Goal: Browse casually: Explore the website without a specific task or goal

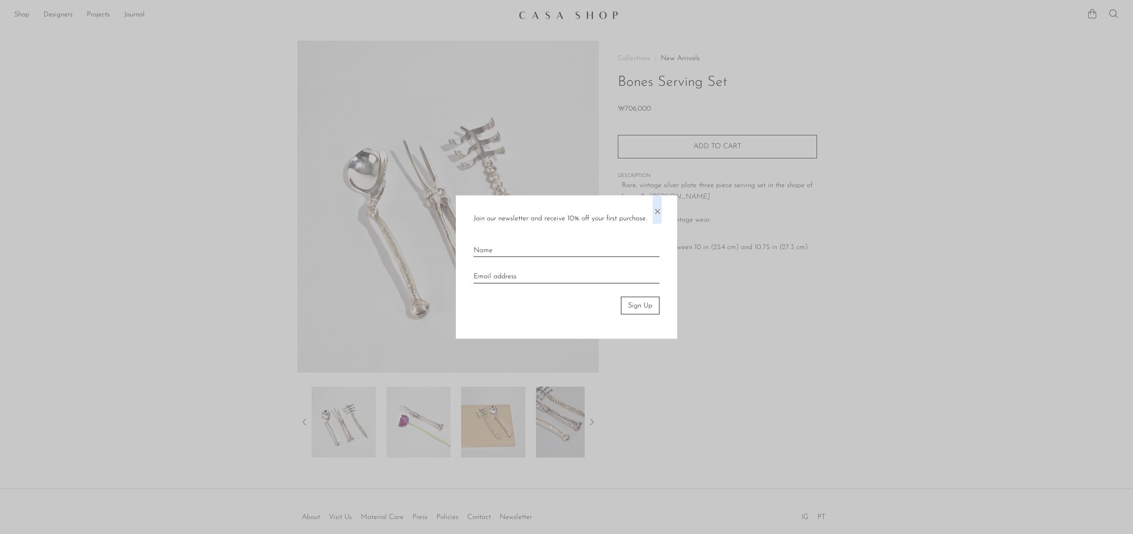
click at [657, 211] on span "×" at bounding box center [657, 209] width 9 height 28
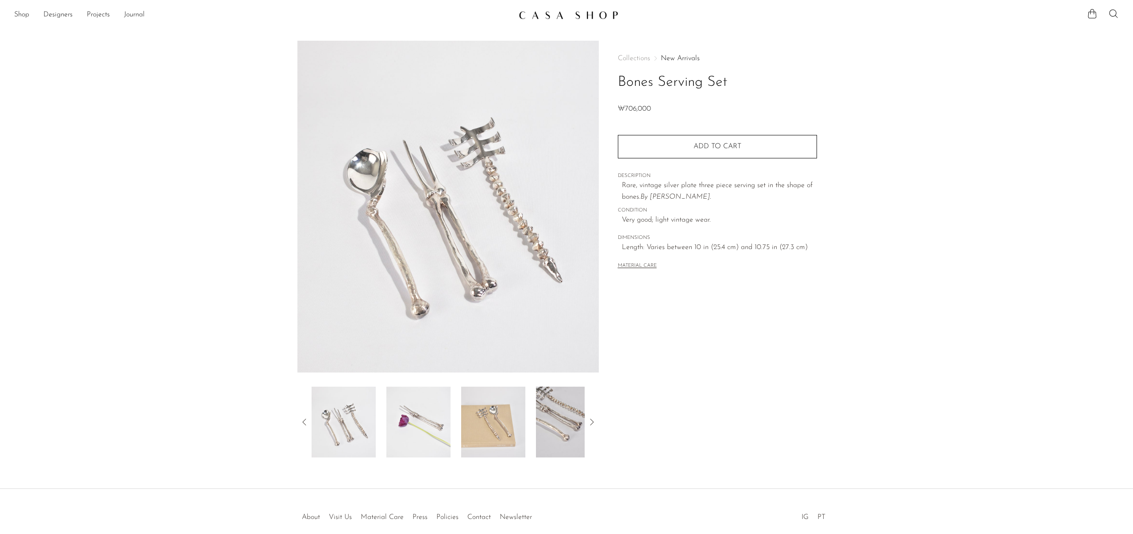
click at [561, 13] on img at bounding box center [569, 15] width 100 height 9
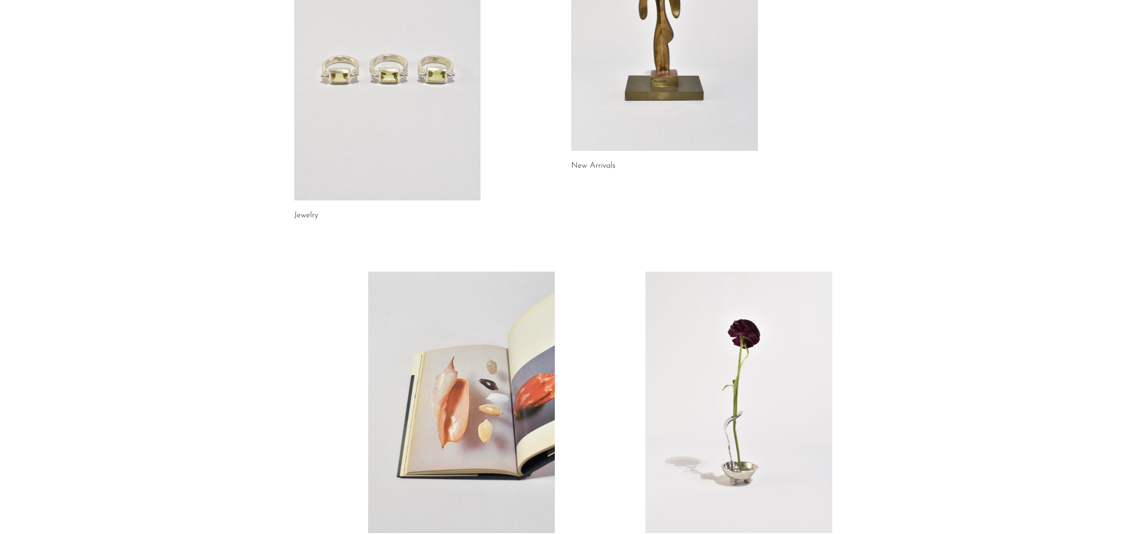
scroll to position [343, 0]
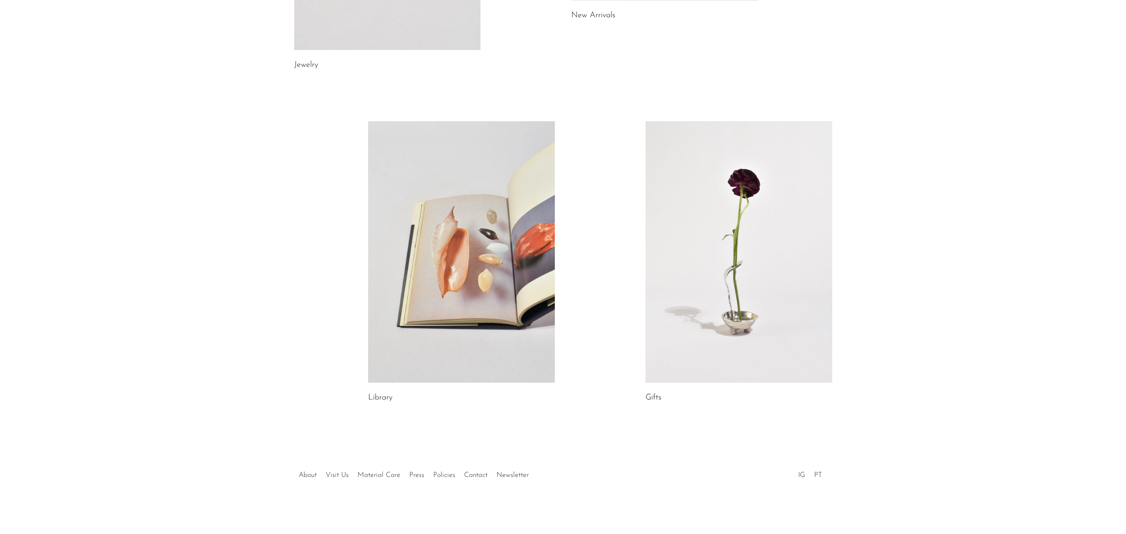
click at [468, 209] on link at bounding box center [461, 252] width 187 height 262
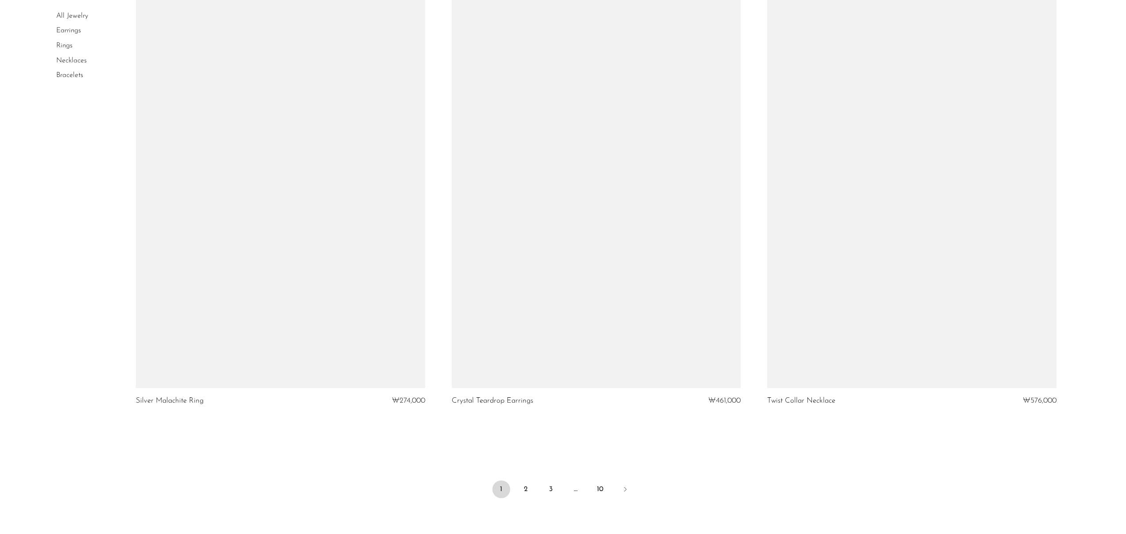
scroll to position [5081, 0]
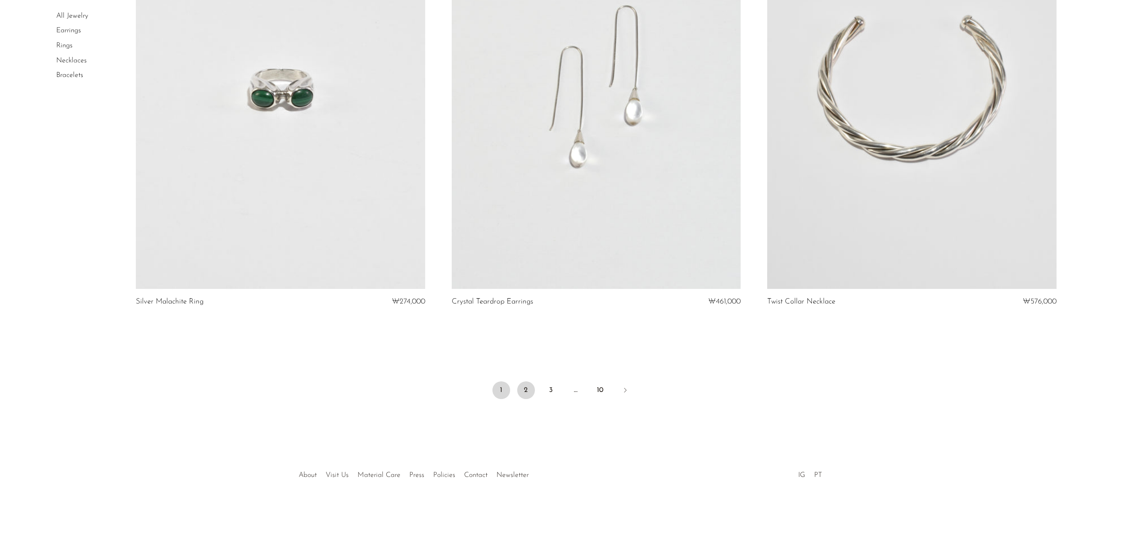
click at [524, 392] on link "2" at bounding box center [526, 390] width 18 height 18
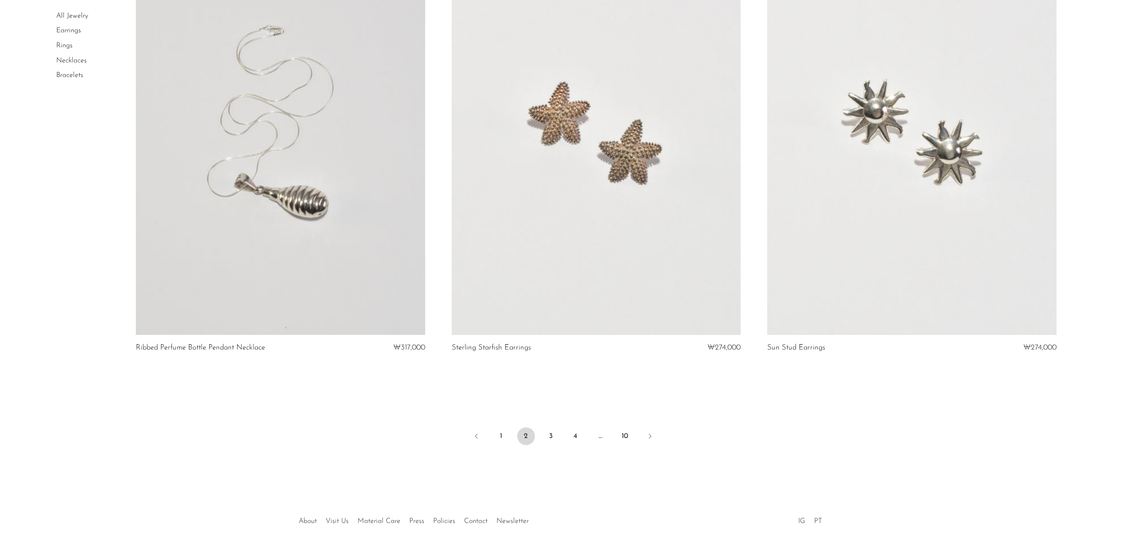
scroll to position [5046, 0]
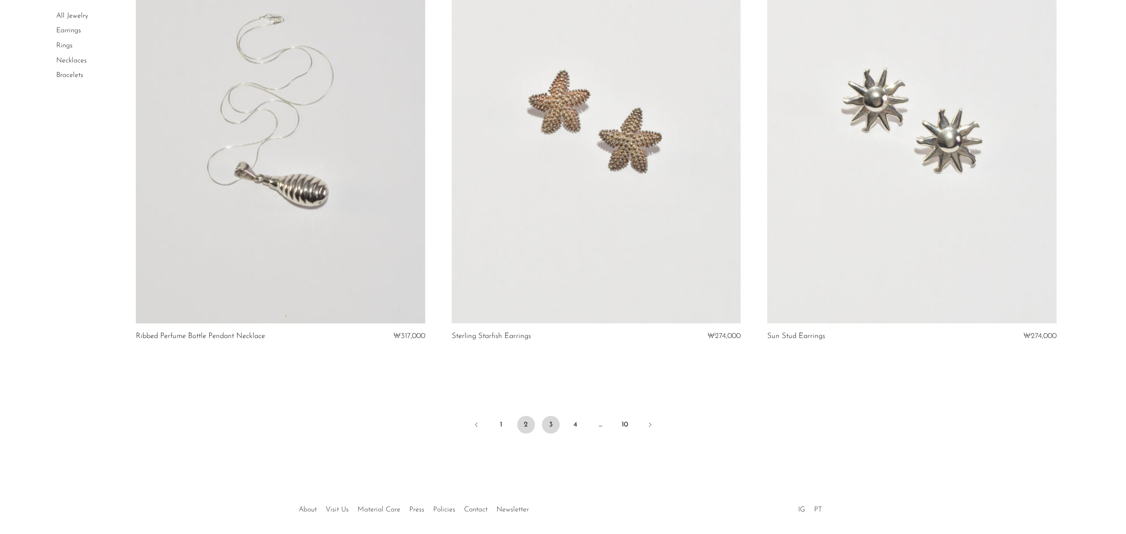
click at [547, 425] on link "3" at bounding box center [551, 425] width 18 height 18
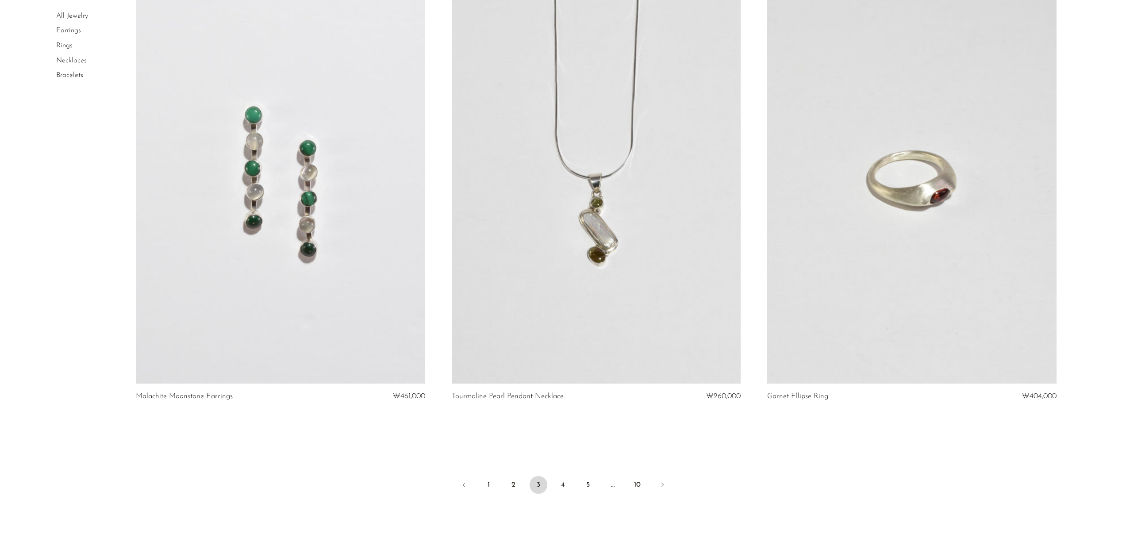
scroll to position [5081, 0]
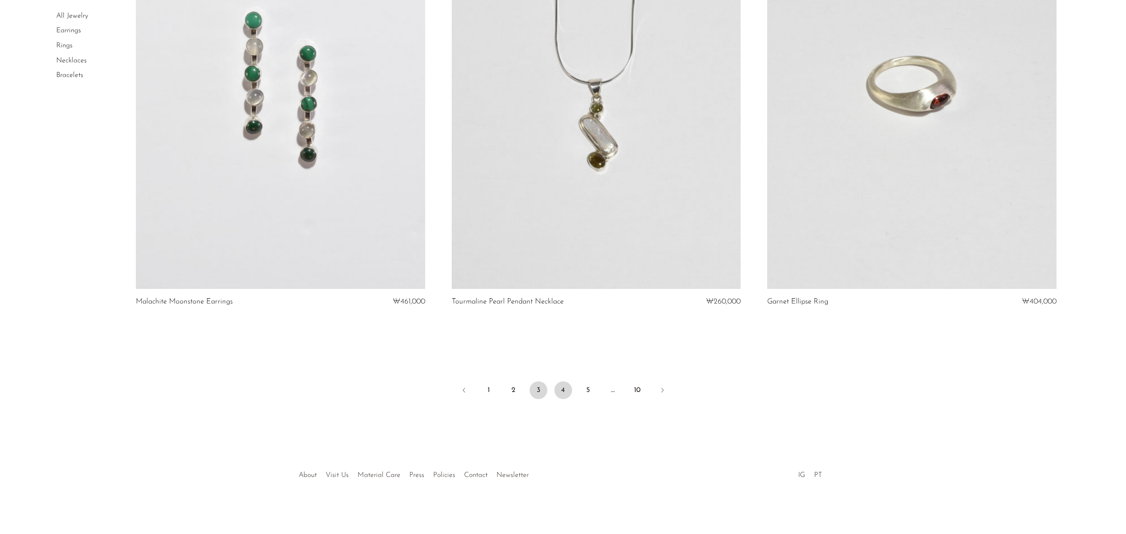
click at [564, 391] on link "4" at bounding box center [564, 390] width 18 height 18
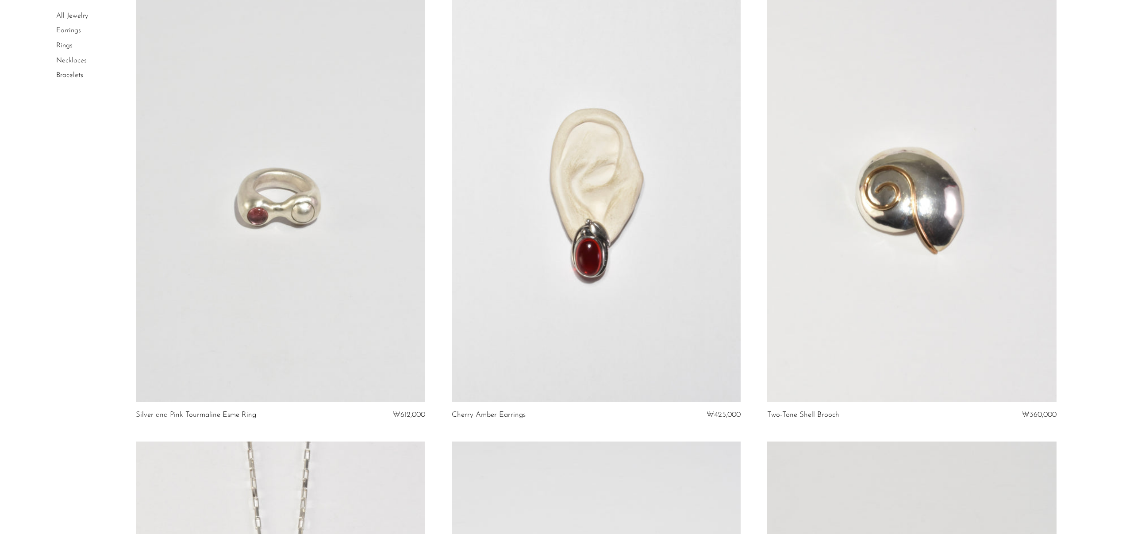
scroll to position [2028, 0]
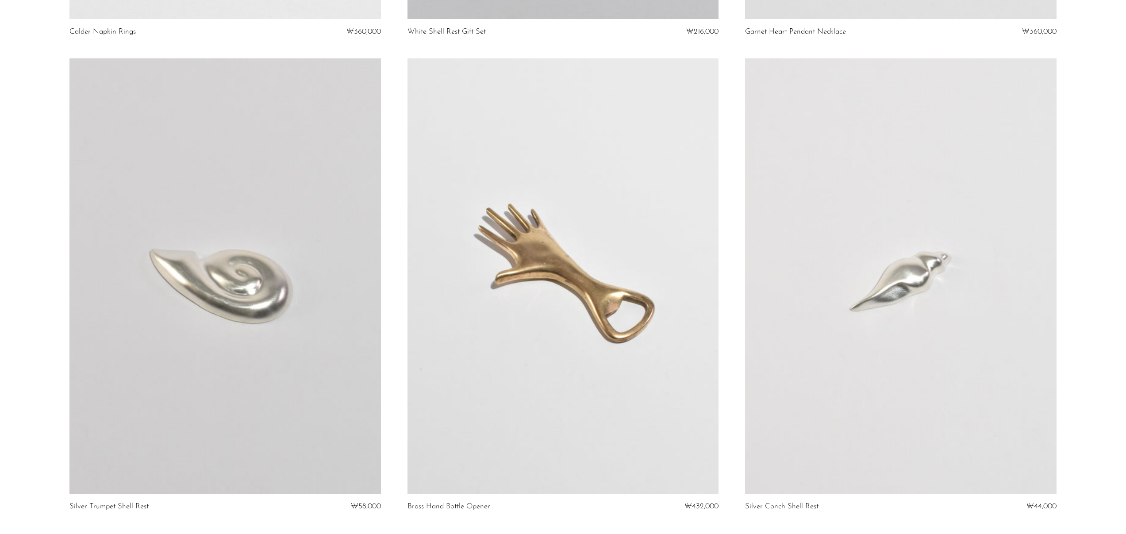
scroll to position [5453, 0]
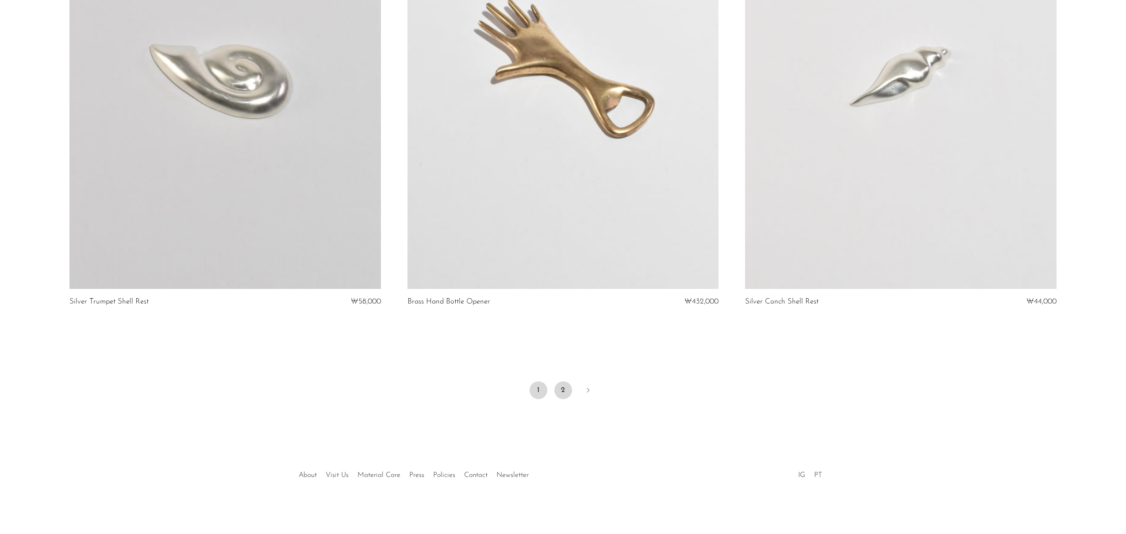
click at [565, 389] on link "2" at bounding box center [564, 390] width 18 height 18
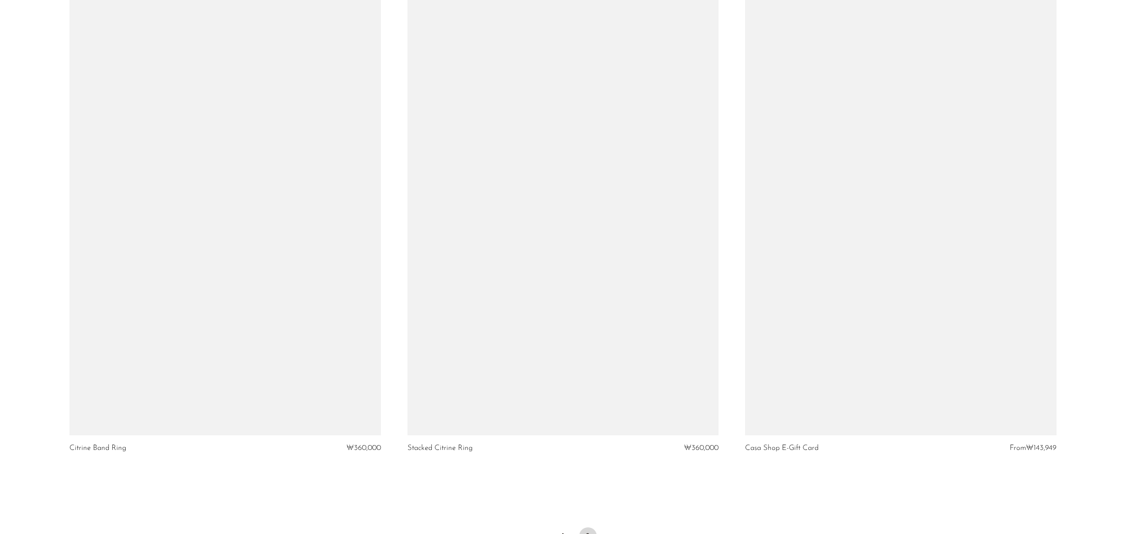
scroll to position [4028, 0]
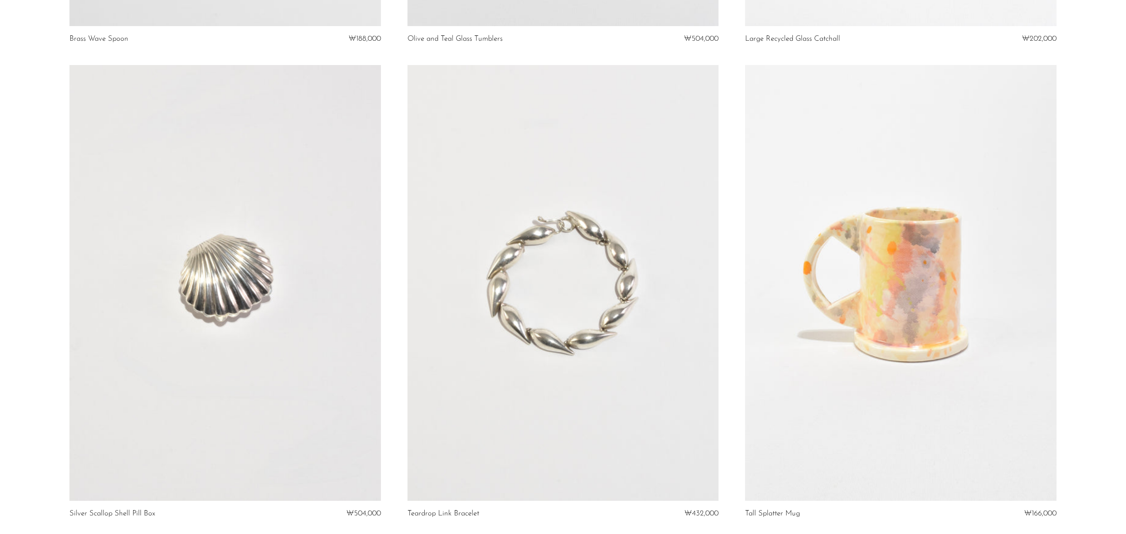
scroll to position [5401, 0]
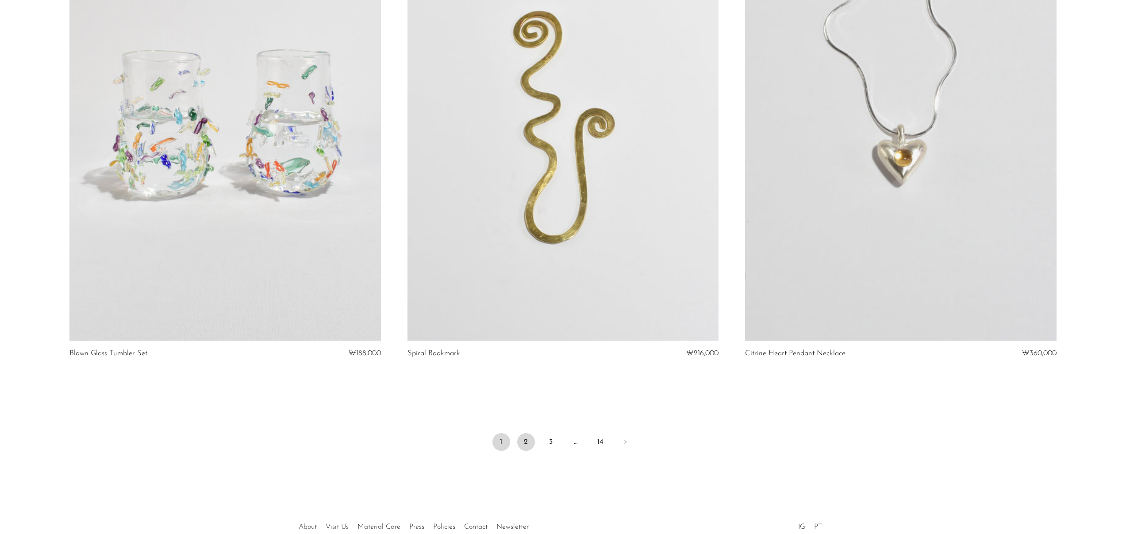
click at [530, 443] on link "2" at bounding box center [526, 442] width 18 height 18
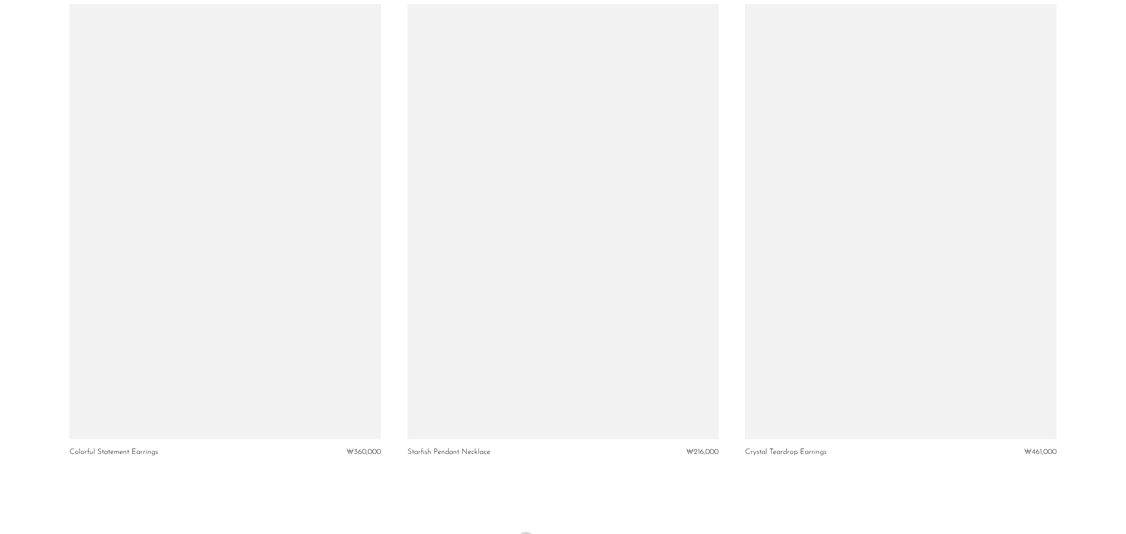
scroll to position [5453, 0]
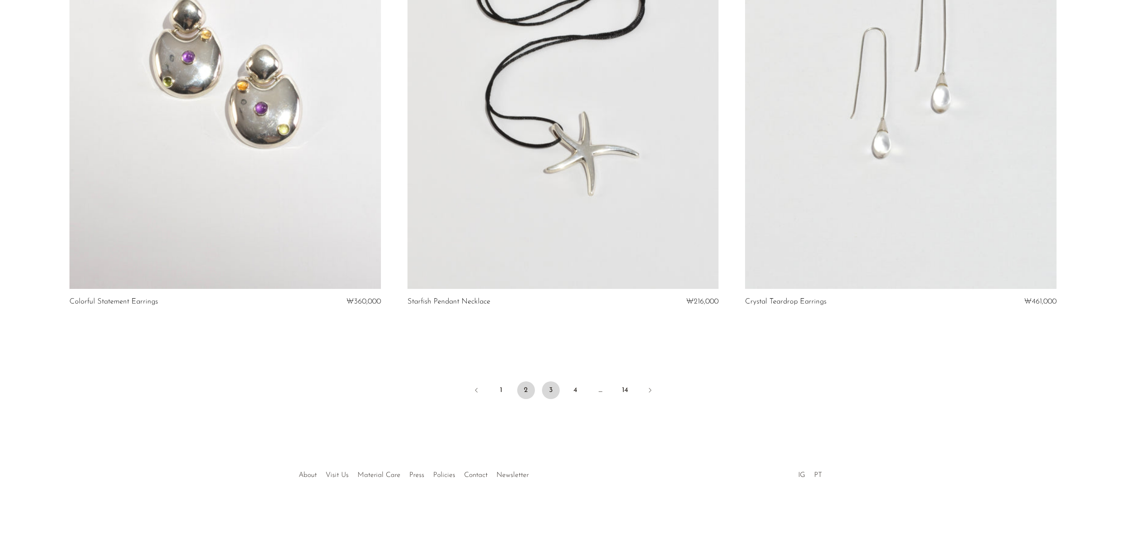
click at [548, 390] on link "3" at bounding box center [551, 390] width 18 height 18
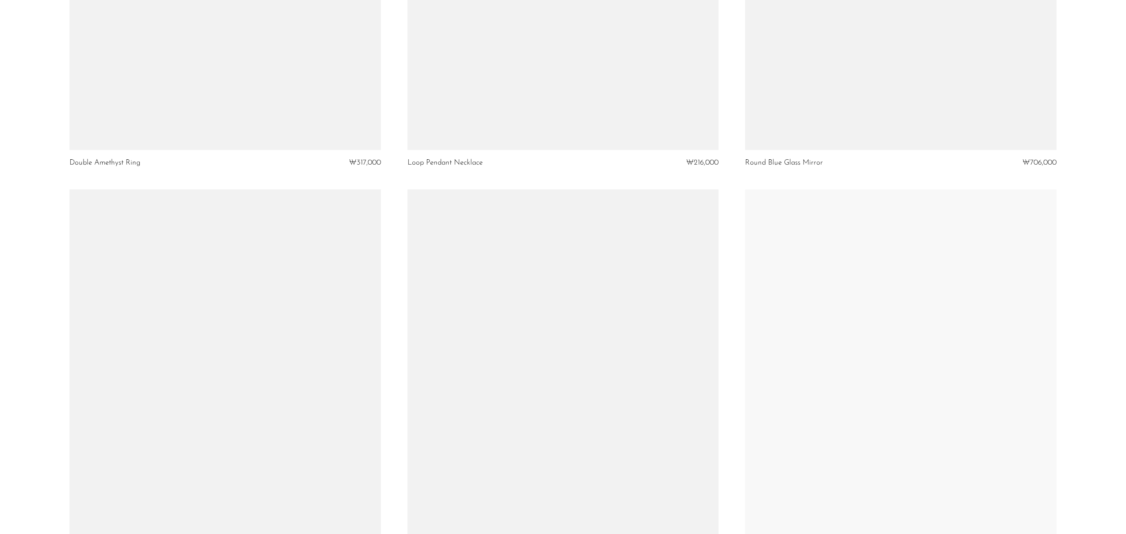
scroll to position [5453, 0]
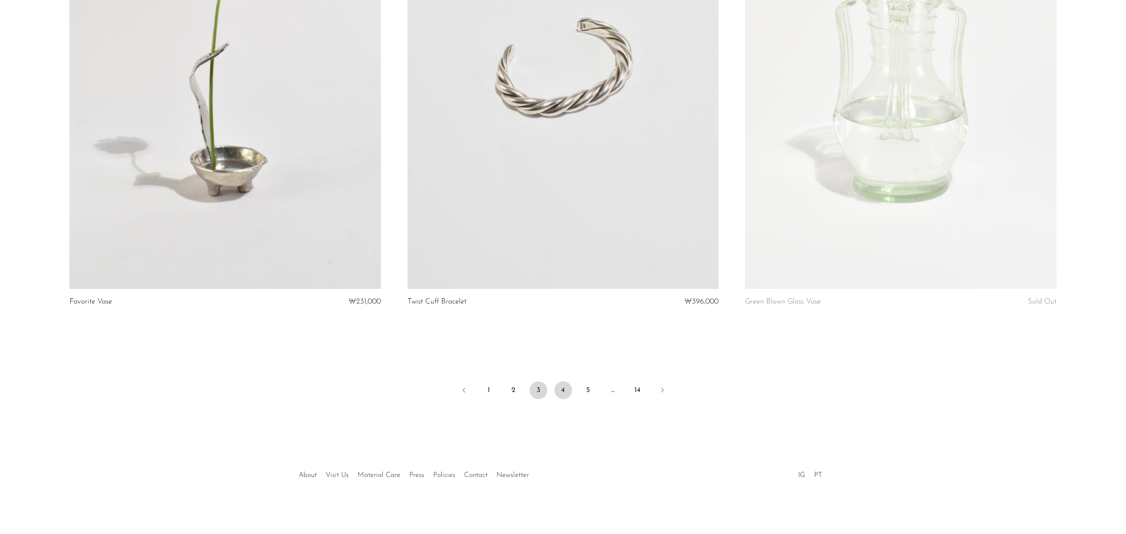
click at [559, 391] on link "4" at bounding box center [564, 390] width 18 height 18
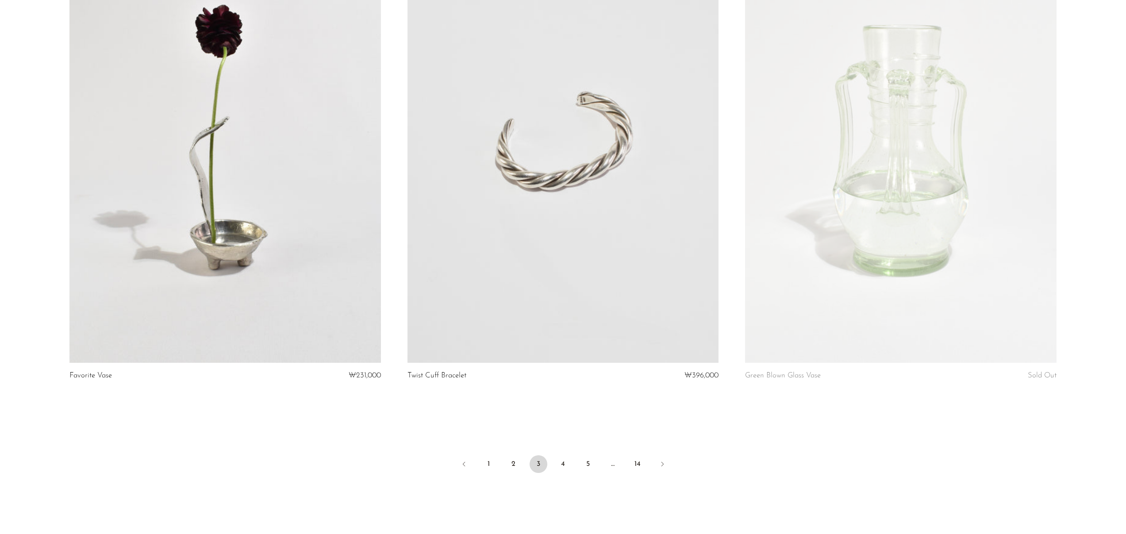
scroll to position [5453, 0]
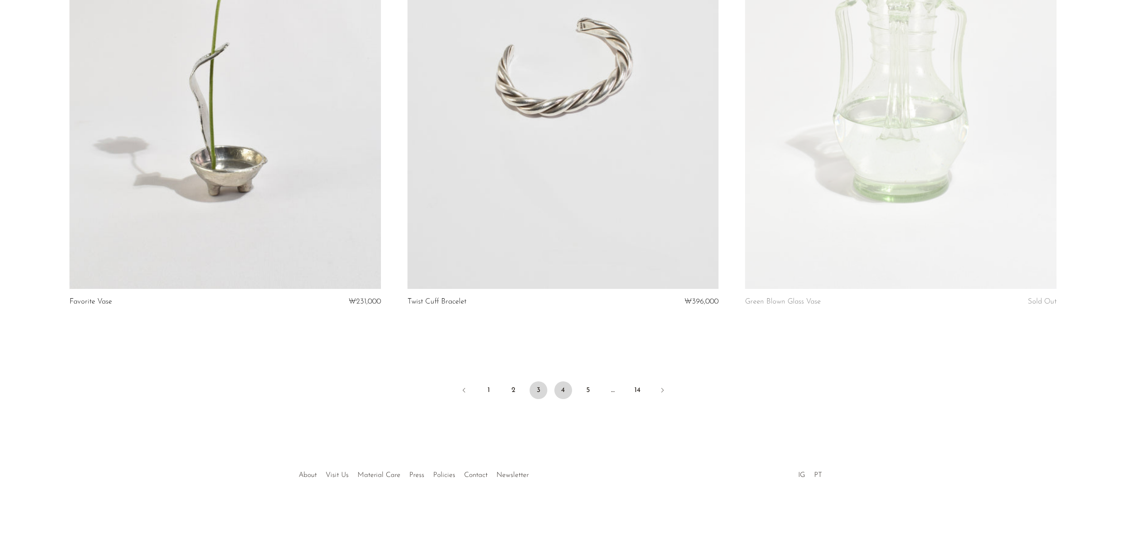
click at [567, 389] on link "4" at bounding box center [564, 390] width 18 height 18
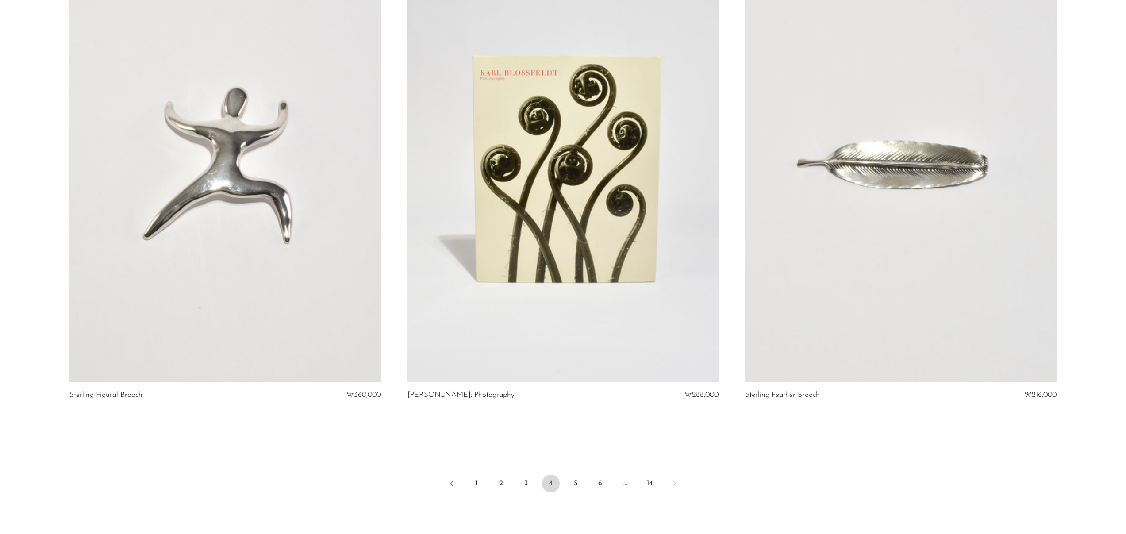
scroll to position [5404, 0]
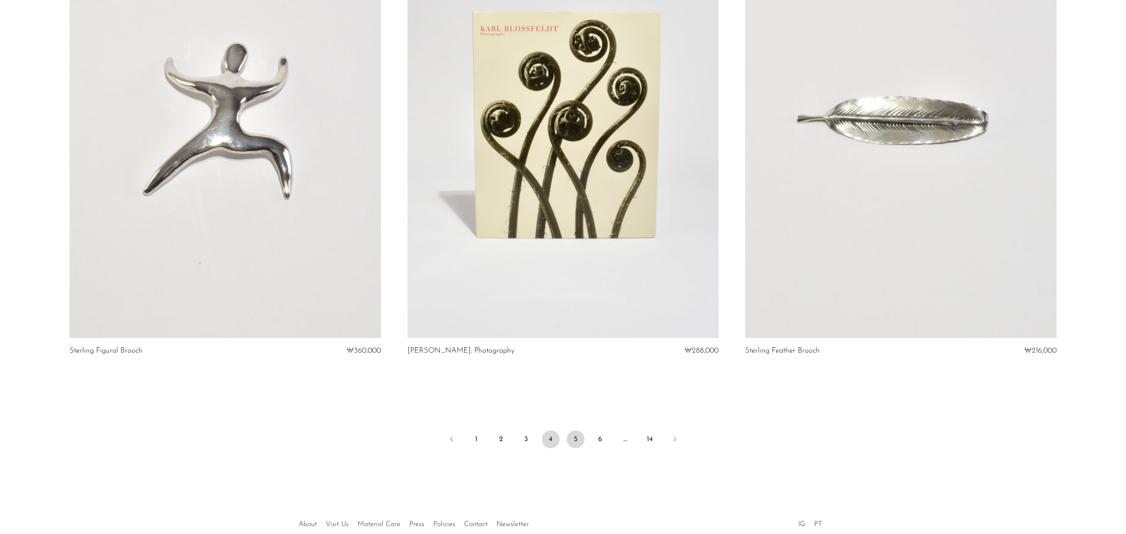
click at [579, 438] on link "5" at bounding box center [576, 440] width 18 height 18
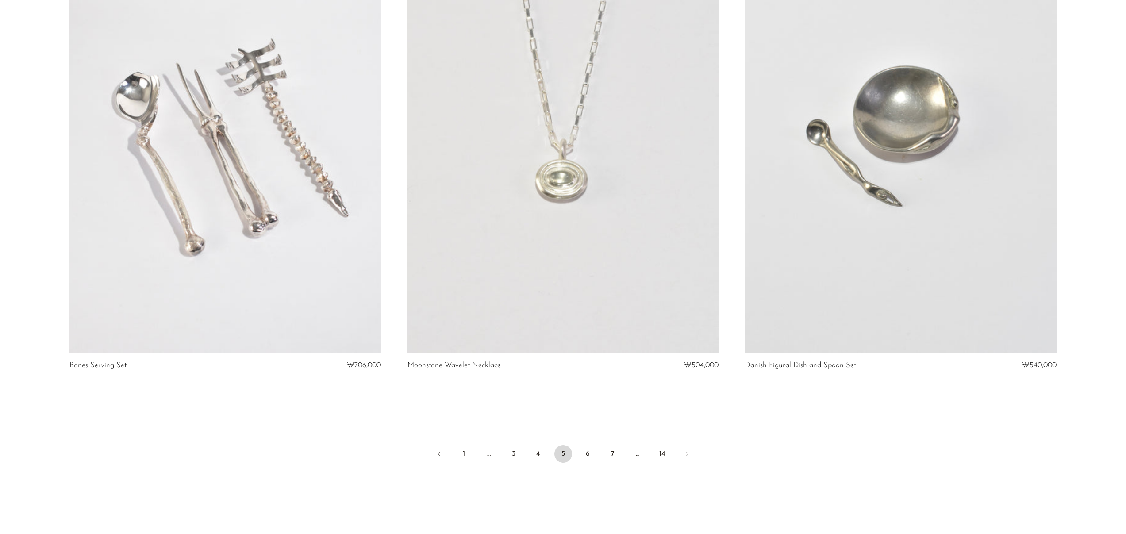
scroll to position [5453, 0]
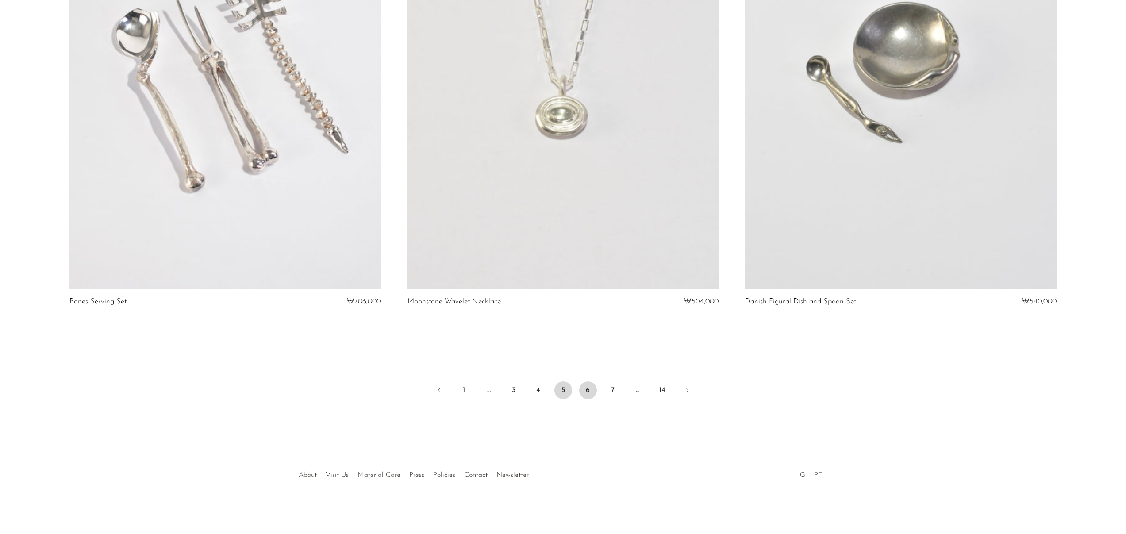
click at [589, 385] on link "6" at bounding box center [588, 390] width 18 height 18
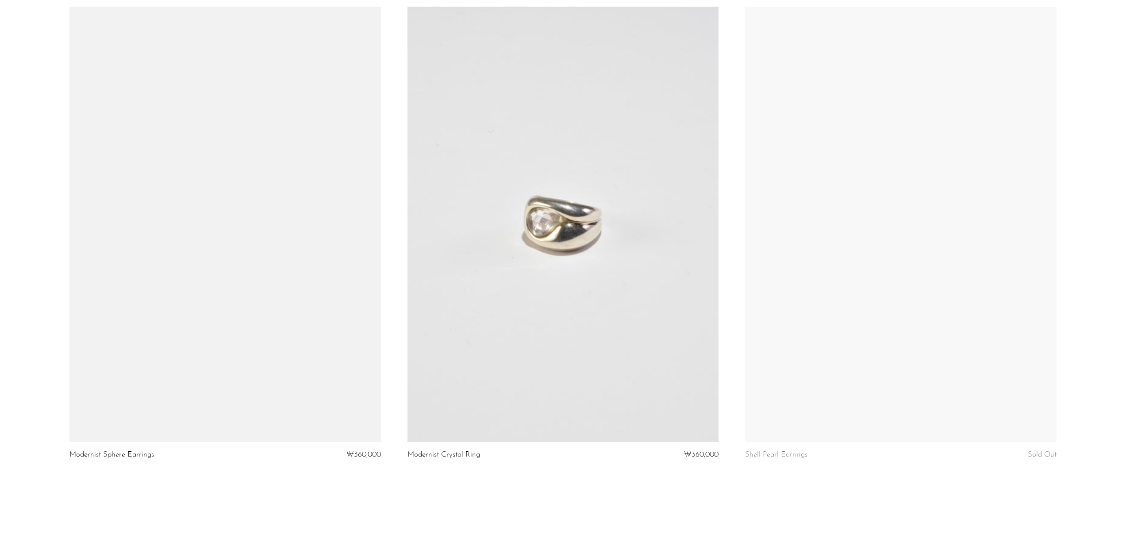
scroll to position [5453, 0]
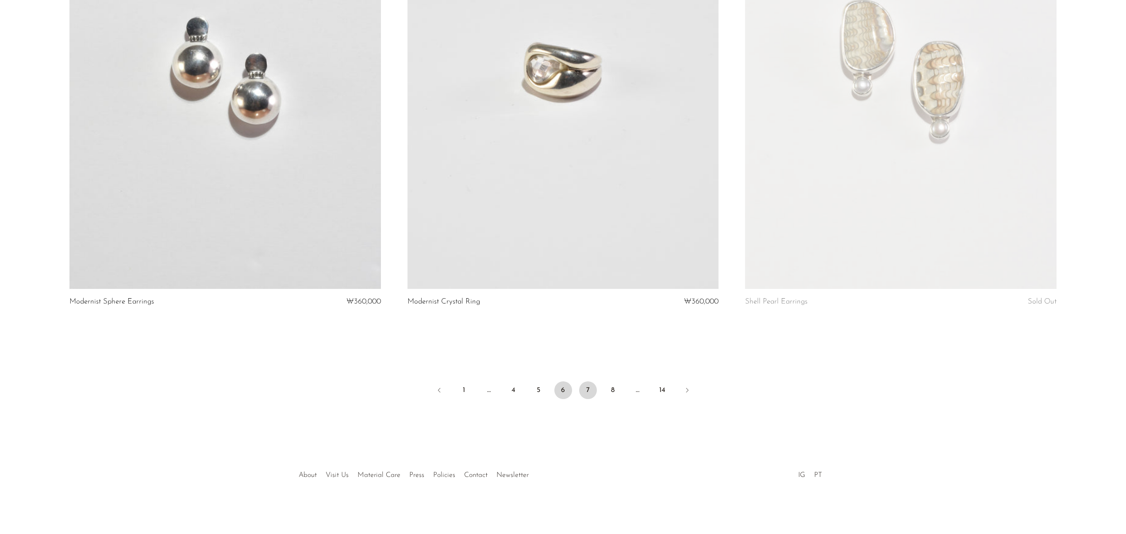
click at [589, 386] on link "7" at bounding box center [588, 390] width 18 height 18
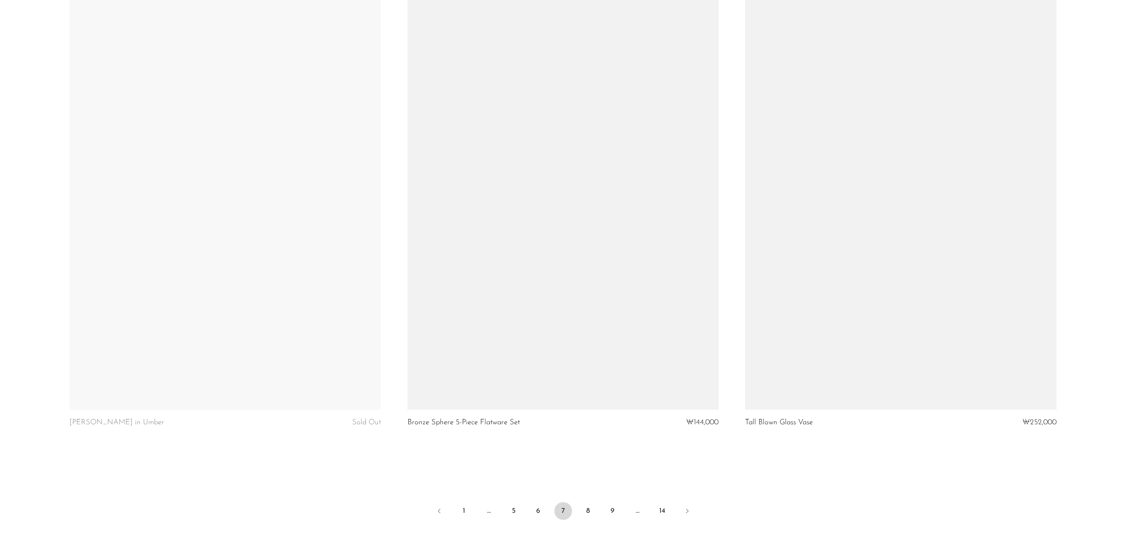
scroll to position [5371, 0]
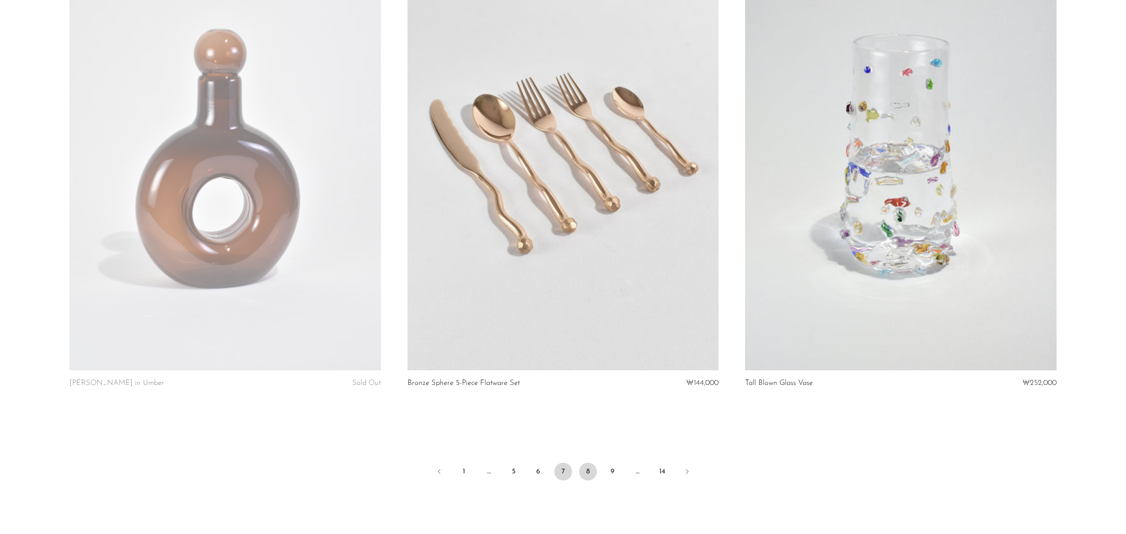
click at [589, 468] on link "8" at bounding box center [588, 472] width 18 height 18
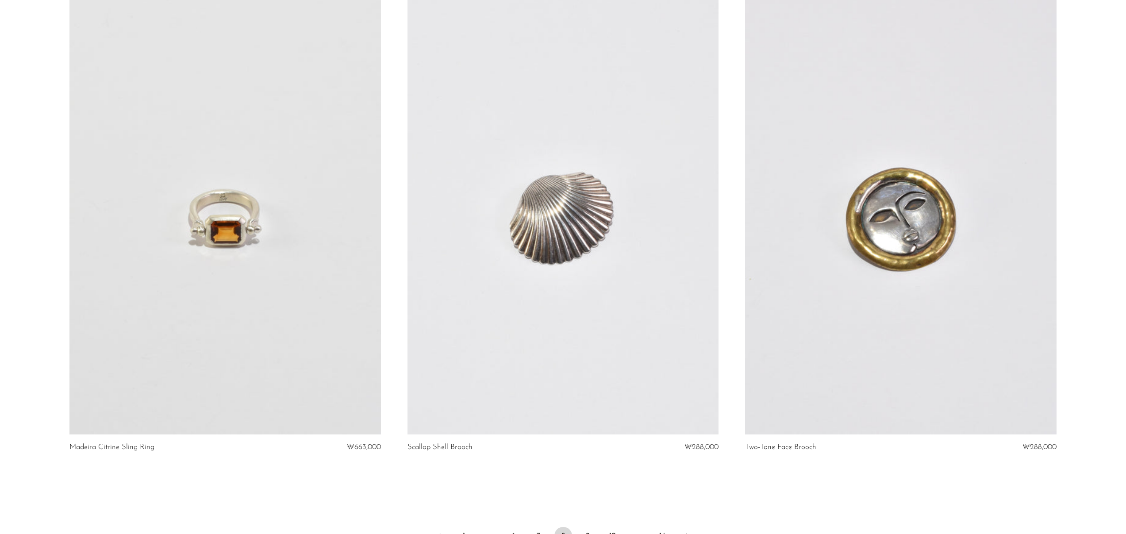
scroll to position [5396, 0]
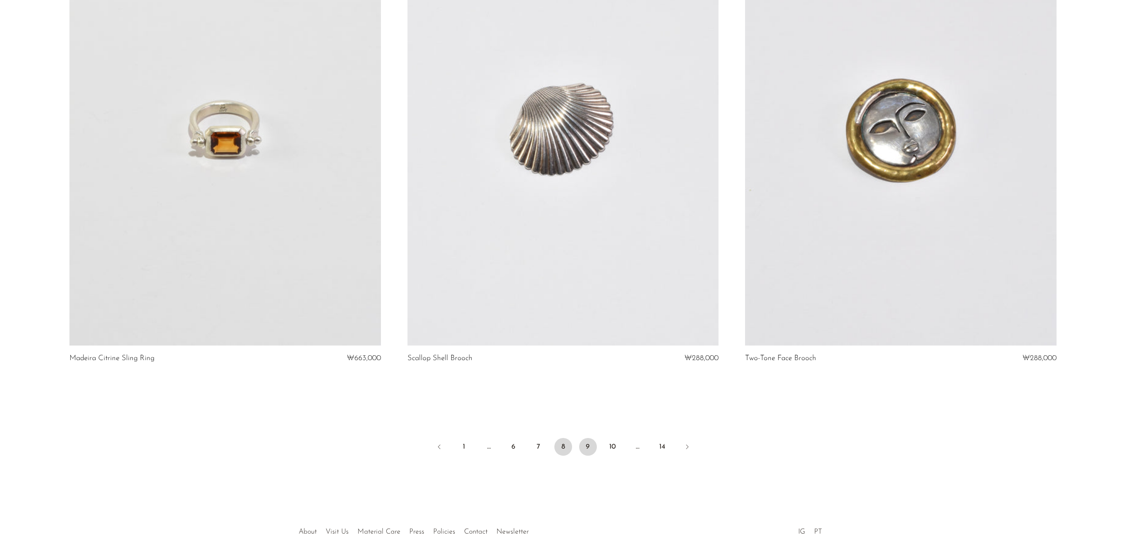
click at [582, 446] on link "9" at bounding box center [588, 447] width 18 height 18
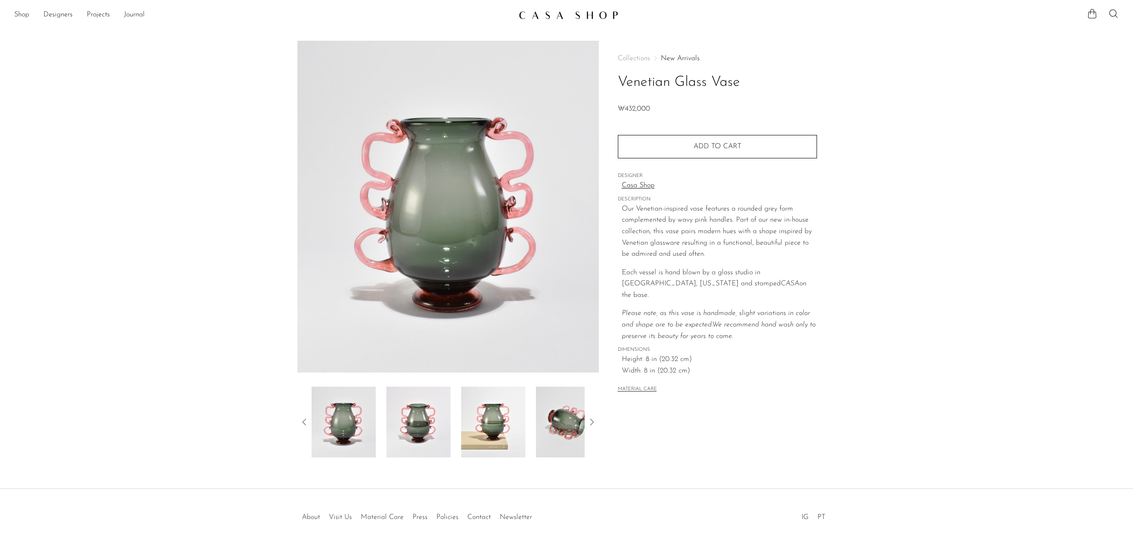
click at [477, 241] on img at bounding box center [447, 207] width 301 height 332
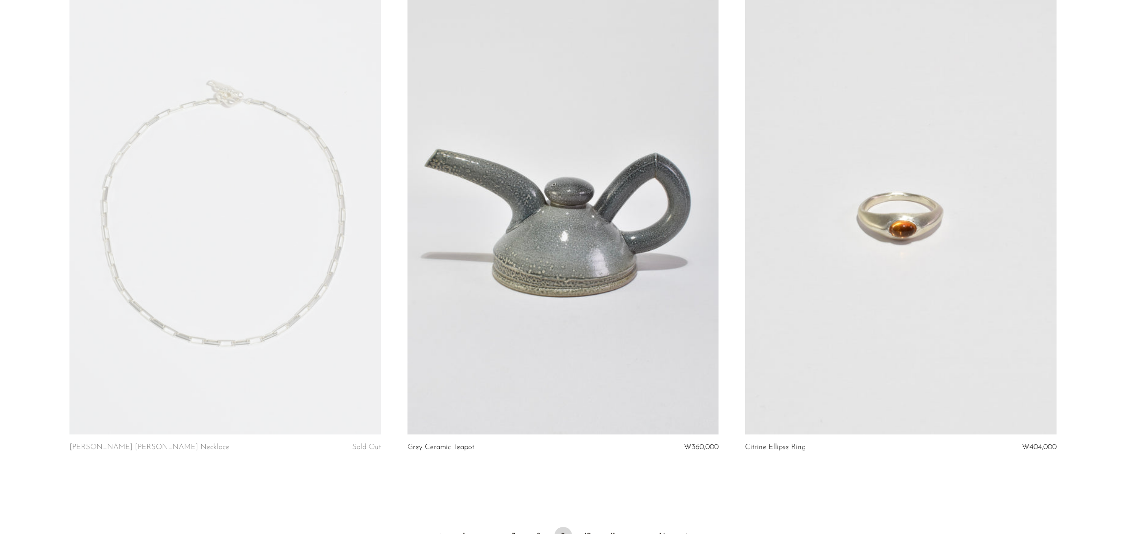
scroll to position [5366, 0]
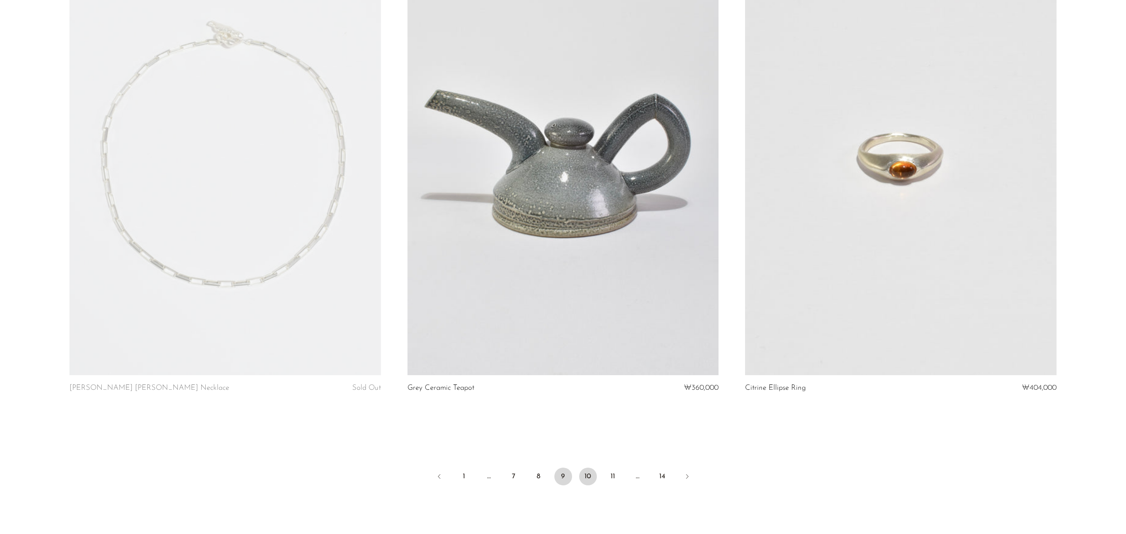
click at [592, 475] on link "10" at bounding box center [588, 477] width 18 height 18
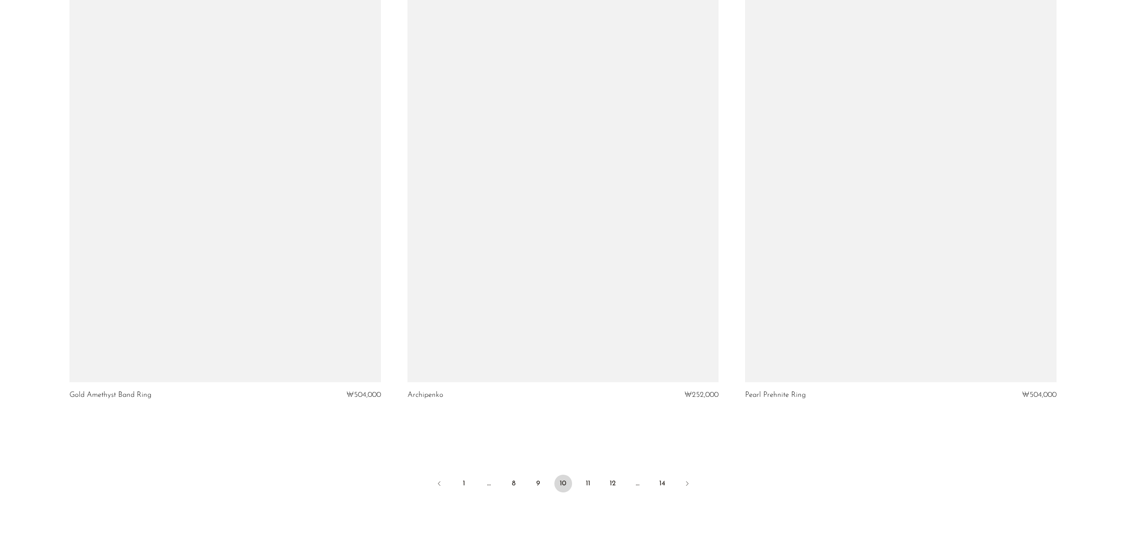
scroll to position [5374, 0]
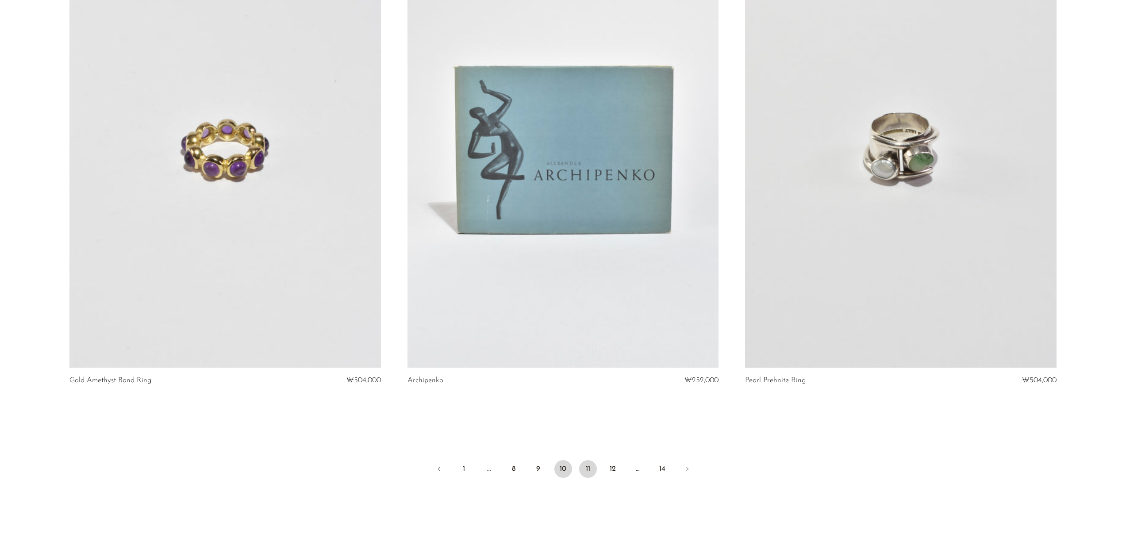
click at [589, 466] on link "11" at bounding box center [588, 469] width 18 height 18
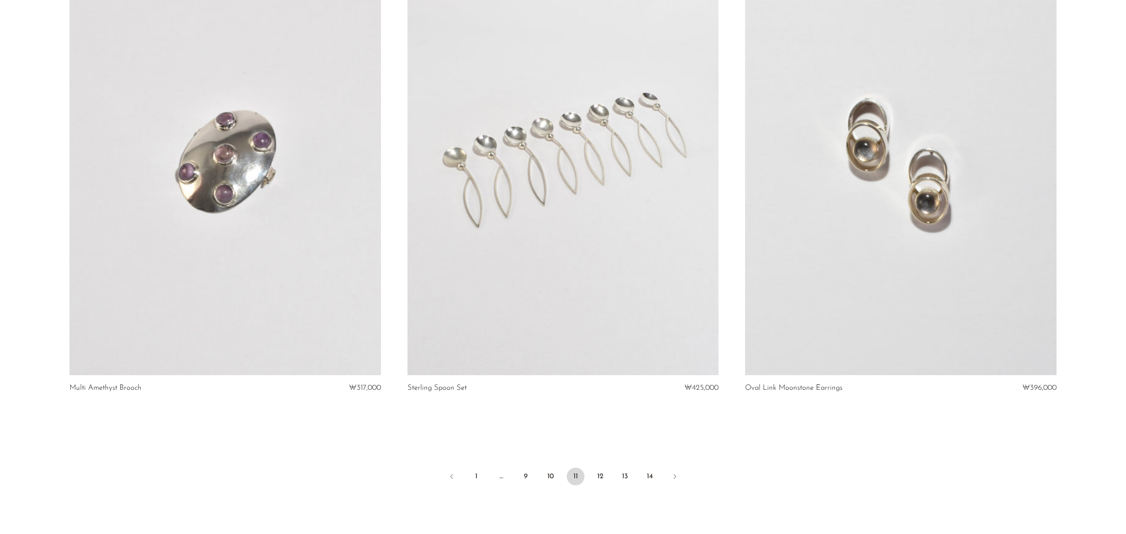
scroll to position [5359, 0]
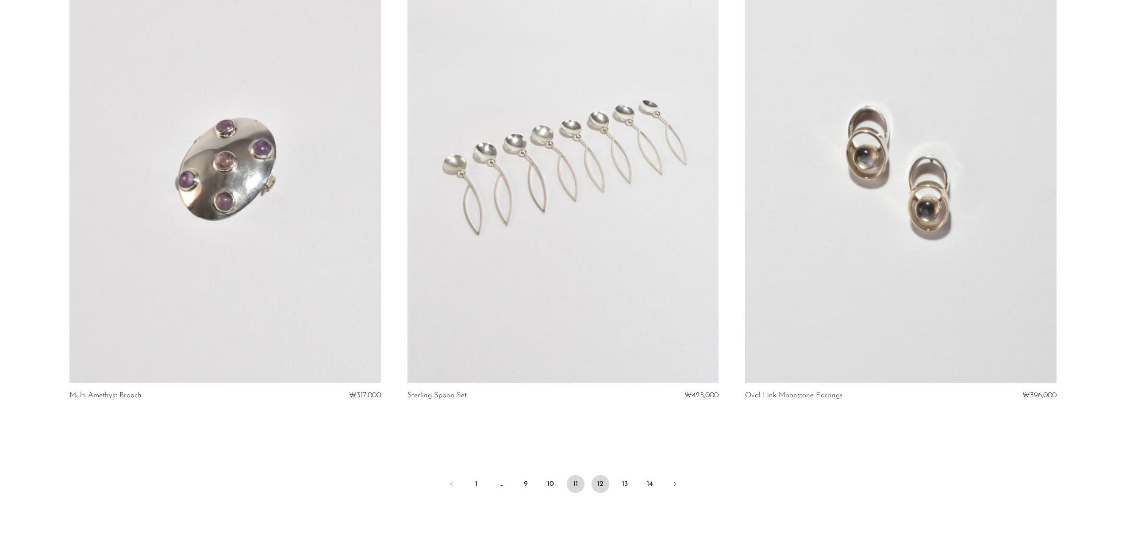
click at [595, 484] on link "12" at bounding box center [601, 484] width 18 height 18
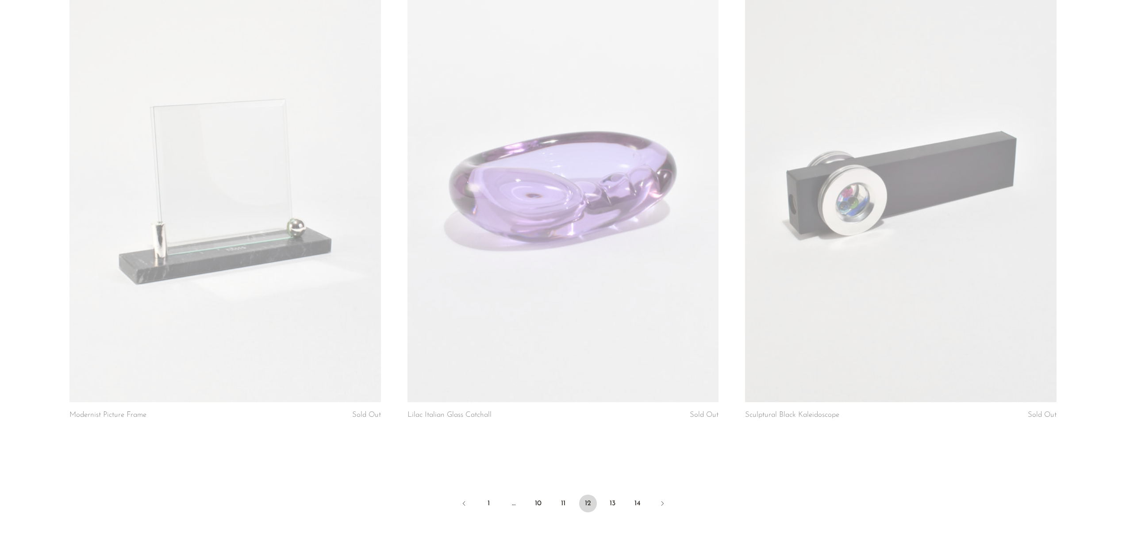
scroll to position [5342, 0]
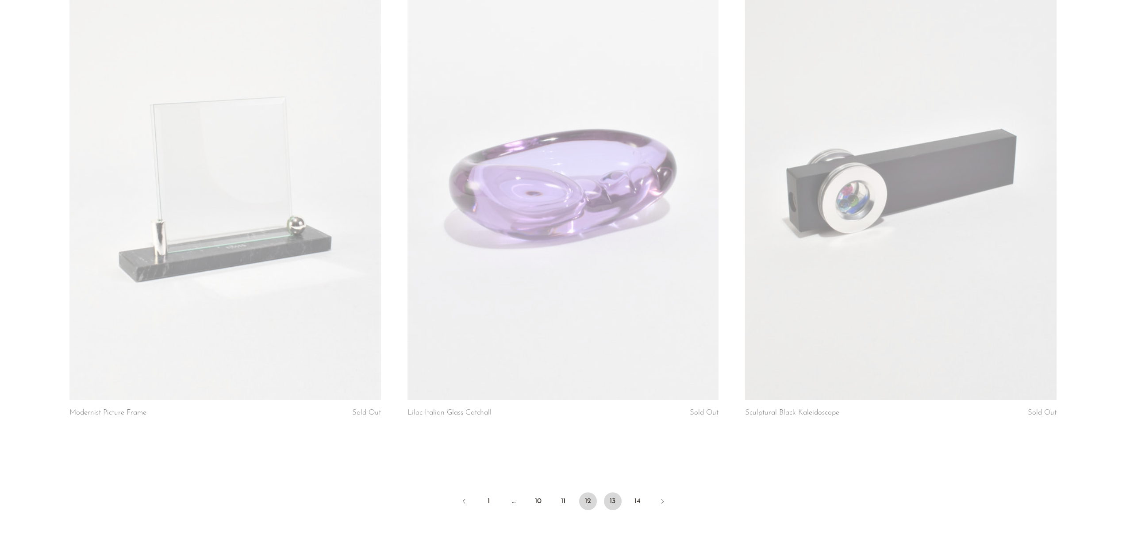
click at [615, 505] on link "13" at bounding box center [613, 502] width 18 height 18
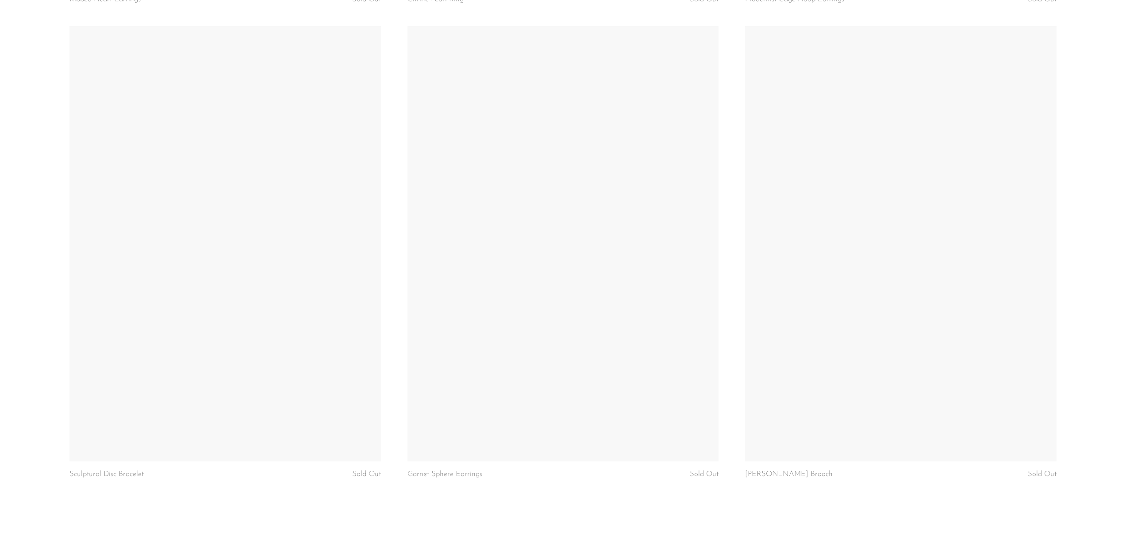
scroll to position [5366, 0]
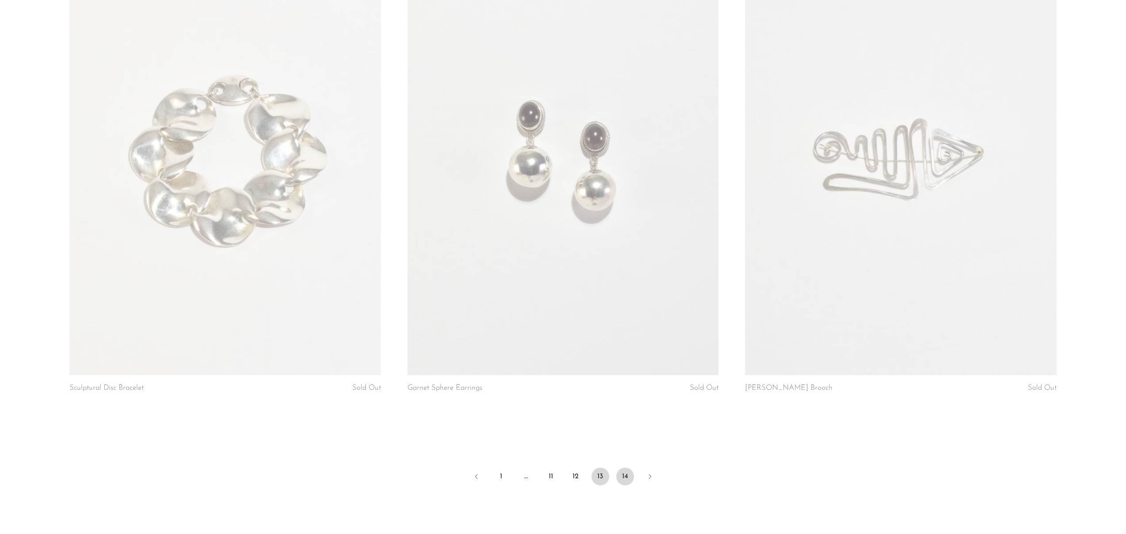
click at [626, 476] on link "14" at bounding box center [625, 477] width 18 height 18
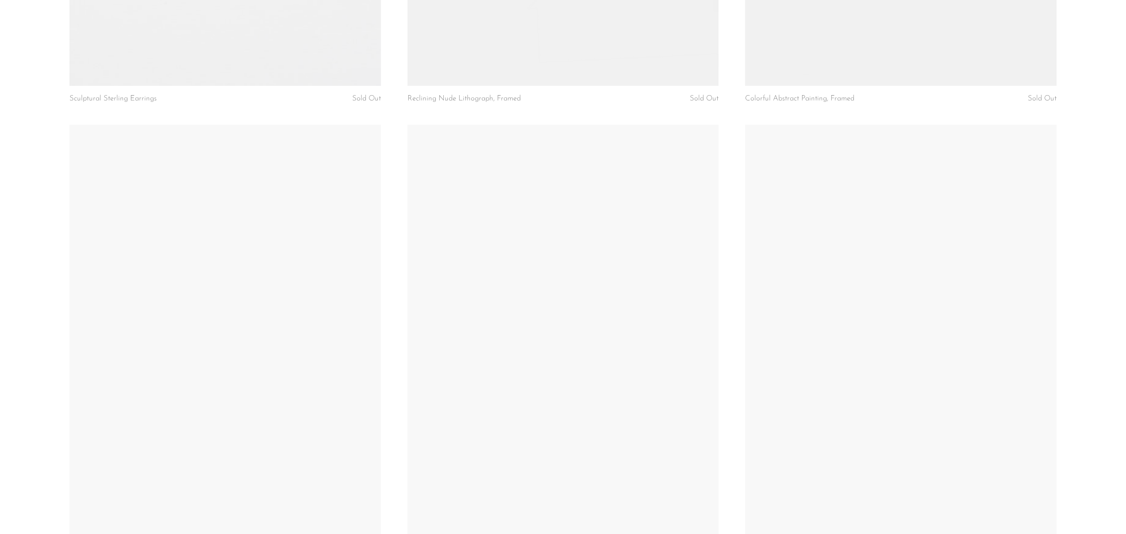
scroll to position [928, 0]
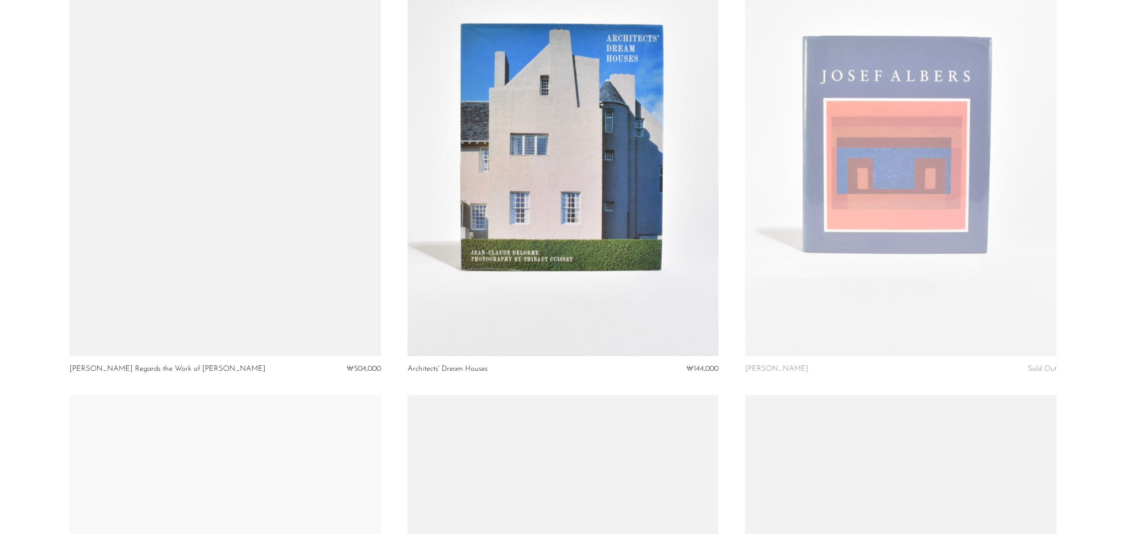
scroll to position [2850, 0]
